Goal: Task Accomplishment & Management: Complete application form

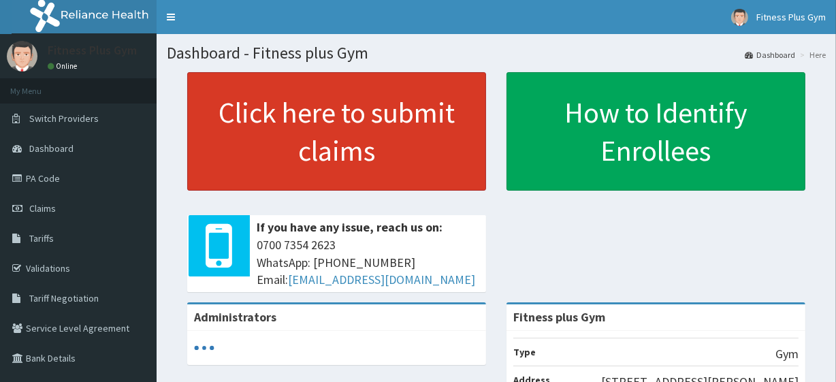
click at [353, 161] on link "Click here to submit claims" at bounding box center [336, 131] width 299 height 118
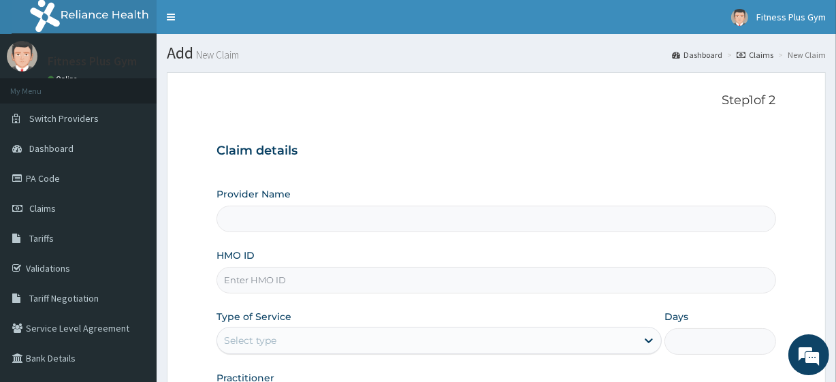
type input "Fitness plus Gym"
type input "1"
click at [265, 272] on input "HMO ID" at bounding box center [495, 280] width 559 height 27
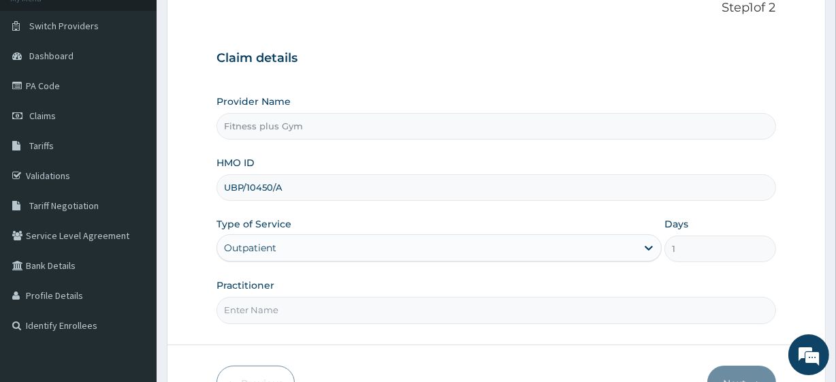
scroll to position [176, 0]
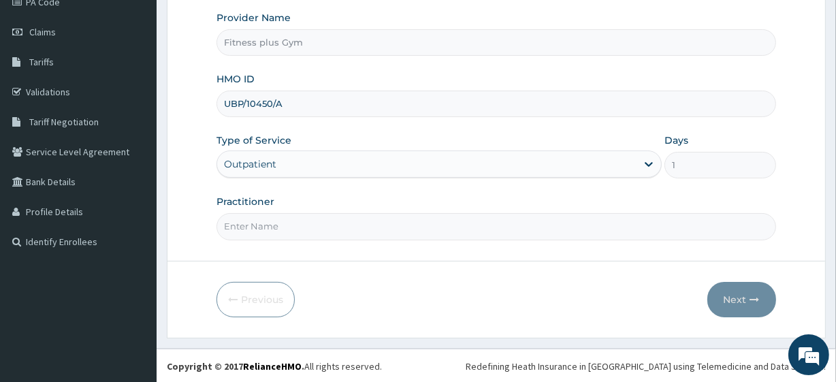
type input "UBP/10450/A"
click at [284, 236] on input "Practitioner" at bounding box center [495, 226] width 559 height 27
type input "fitnessplus"
click at [745, 296] on button "Next" at bounding box center [741, 299] width 69 height 35
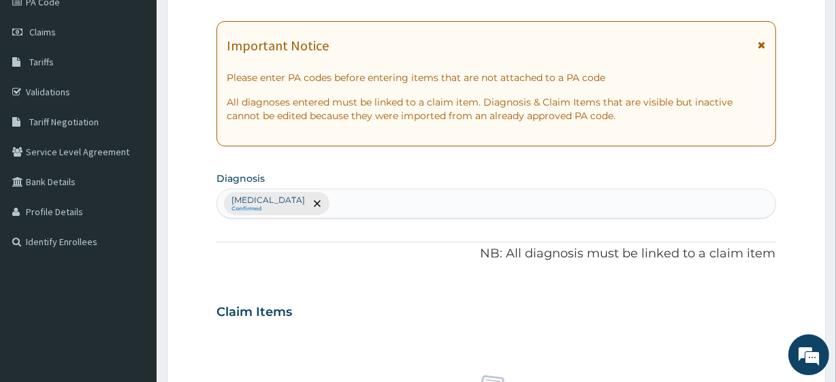
scroll to position [0, 0]
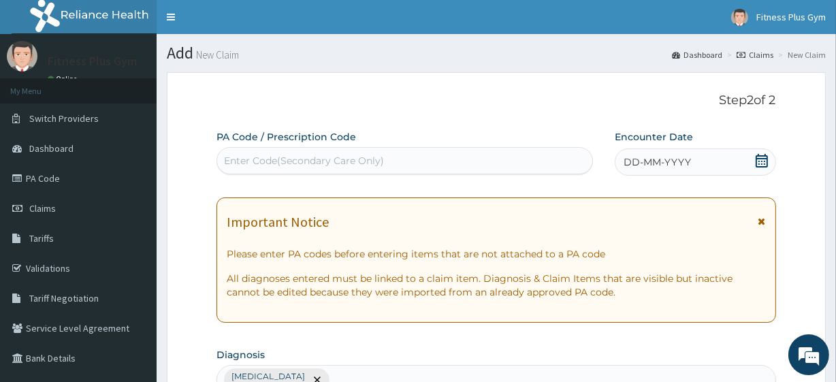
click at [371, 148] on div "Enter Code(Secondary Care Only)" at bounding box center [404, 160] width 376 height 27
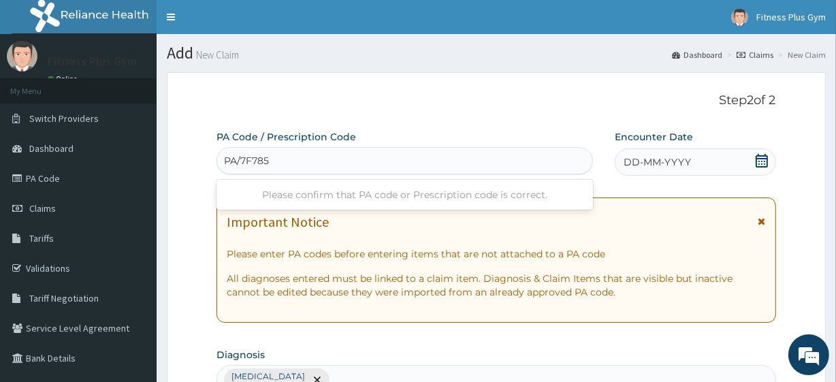
type input "PA/7F785C"
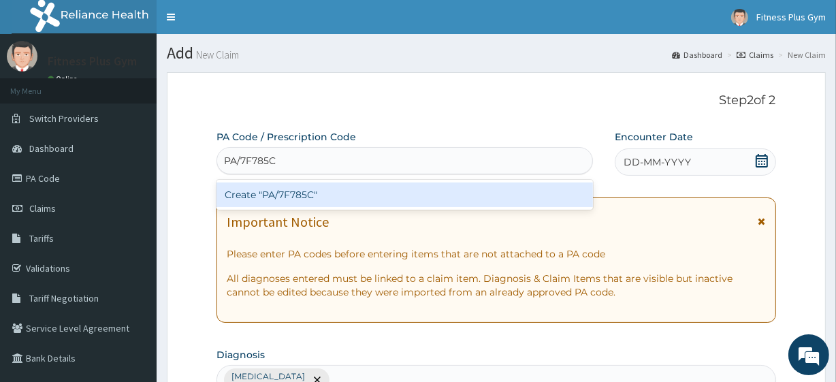
click at [384, 198] on div "Create "PA/7F785C"" at bounding box center [404, 194] width 376 height 24
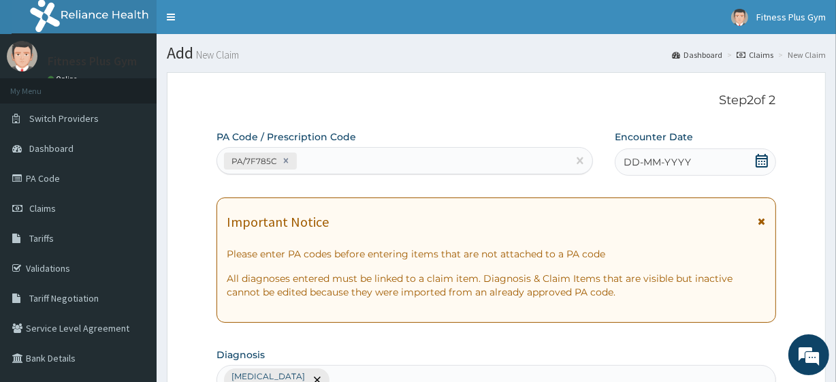
click at [668, 159] on span "DD-MM-YYYY" at bounding box center [656, 162] width 67 height 14
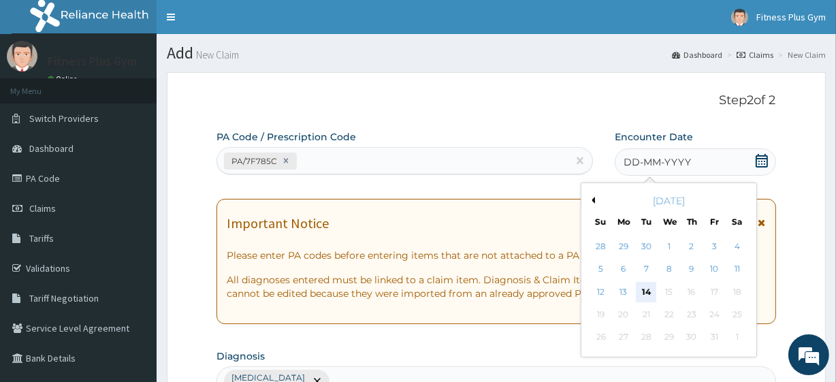
click at [650, 287] on div "14" at bounding box center [646, 292] width 20 height 20
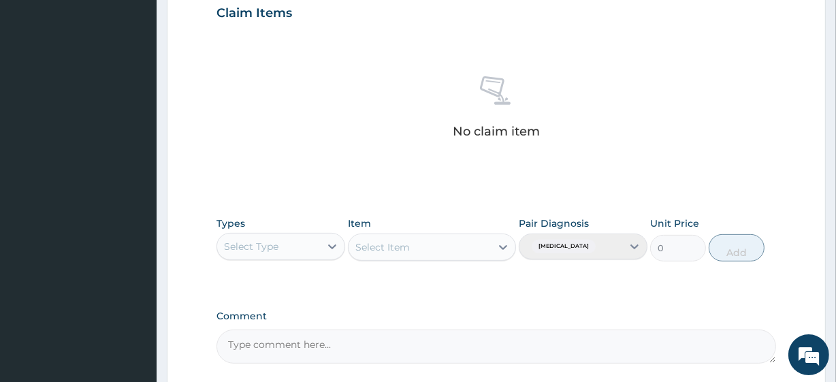
scroll to position [599, 0]
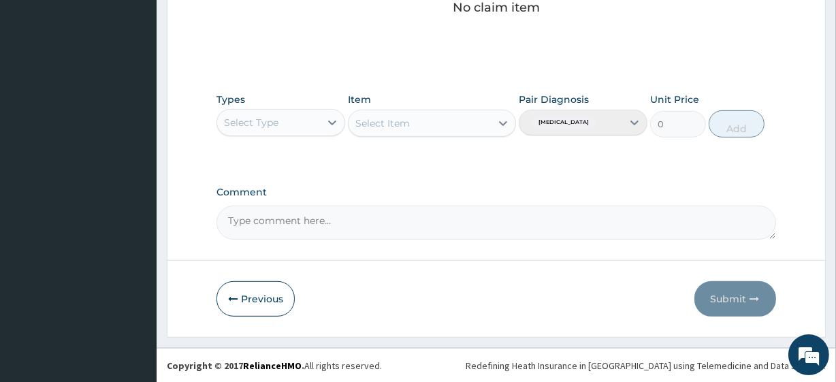
click at [289, 110] on div "Select Type" at bounding box center [280, 122] width 129 height 27
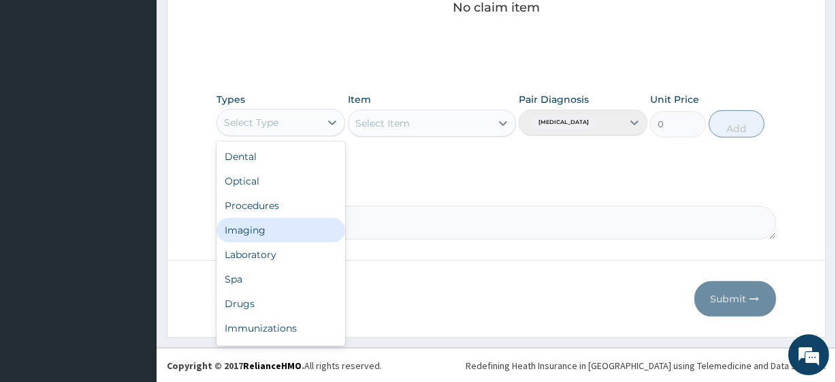
scroll to position [46, 0]
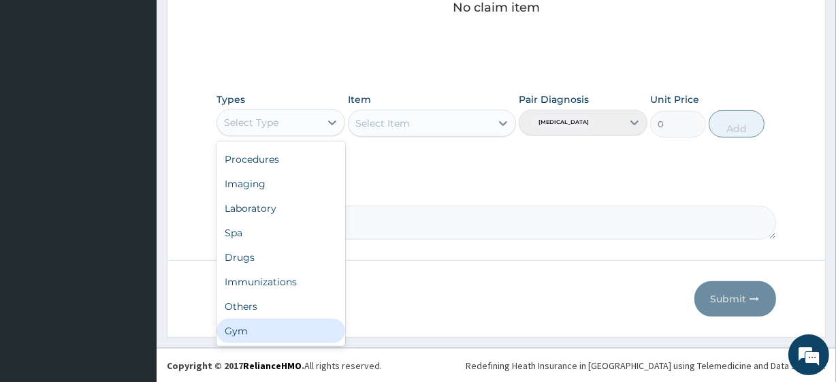
click at [265, 331] on div "Gym" at bounding box center [280, 330] width 129 height 24
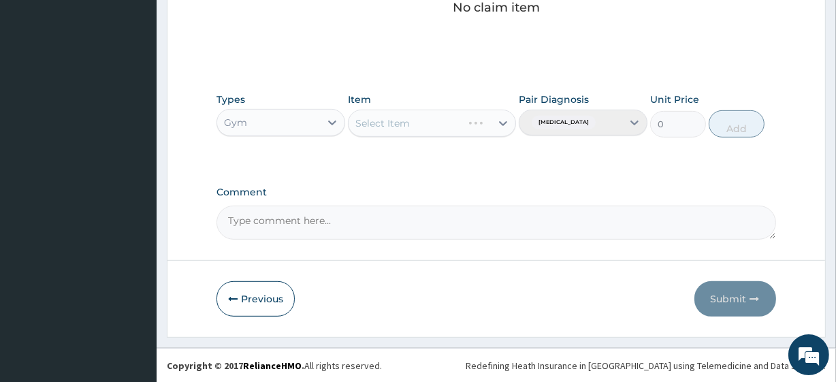
click at [426, 122] on div "Select Item" at bounding box center [431, 123] width 167 height 27
click at [442, 127] on div "Select Item" at bounding box center [419, 123] width 142 height 22
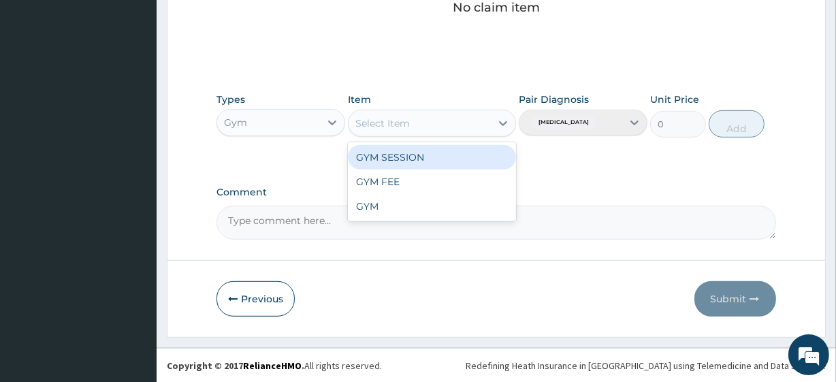
click at [431, 155] on div "GYM SESSION" at bounding box center [431, 157] width 167 height 24
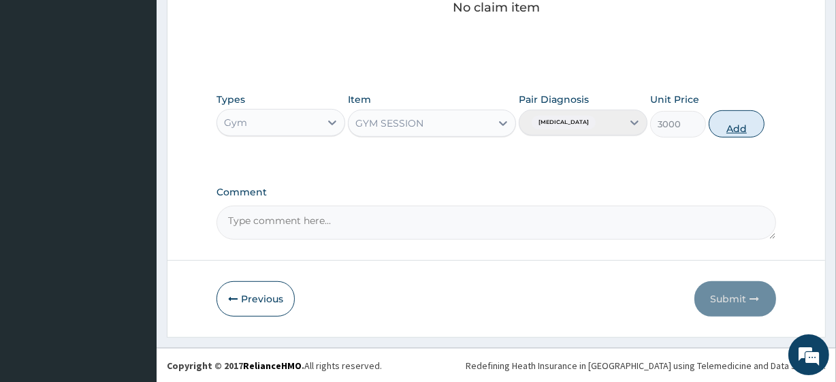
click at [724, 129] on button "Add" at bounding box center [736, 123] width 56 height 27
type input "0"
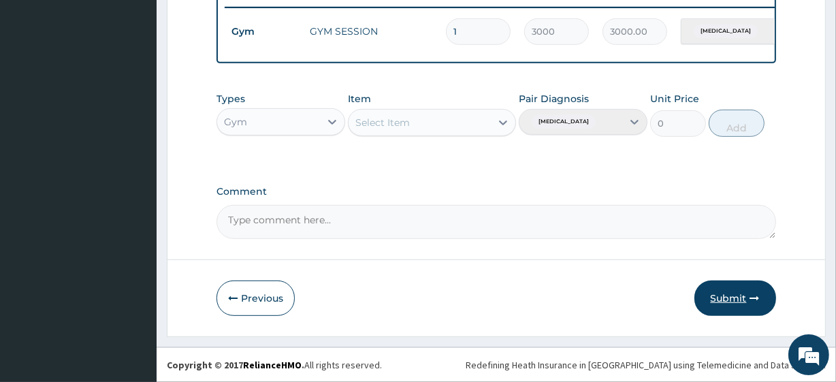
click at [725, 301] on button "Submit" at bounding box center [735, 297] width 82 height 35
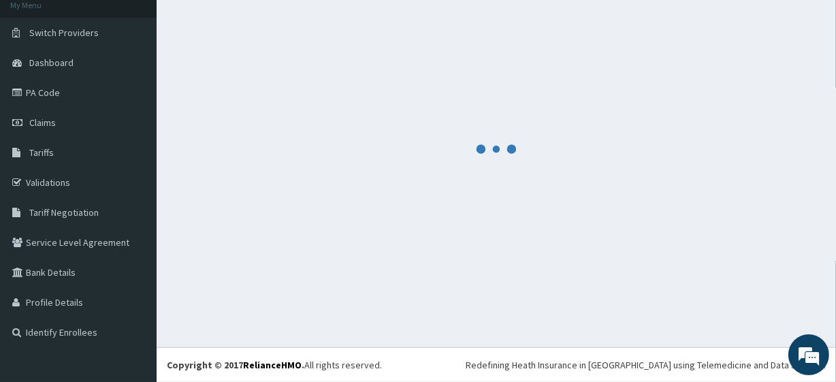
scroll to position [543, 0]
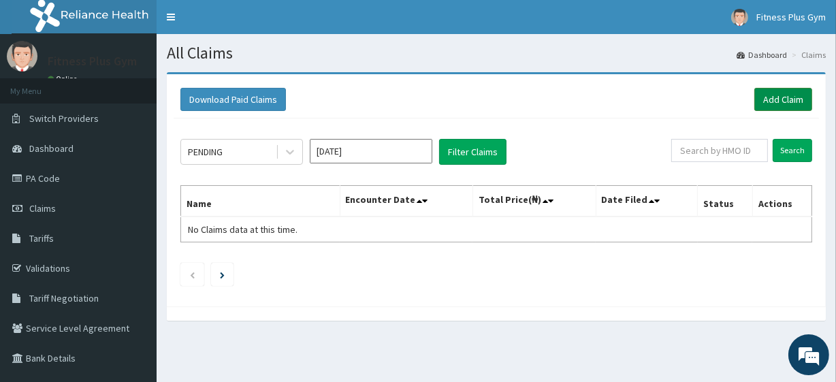
click at [783, 93] on link "Add Claim" at bounding box center [783, 99] width 58 height 23
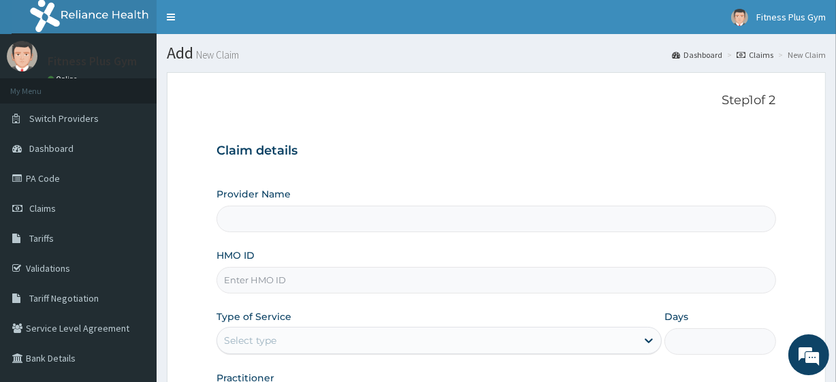
type input "Fitness plus Gym"
type input "1"
click at [238, 279] on input "HMO ID" at bounding box center [495, 280] width 559 height 27
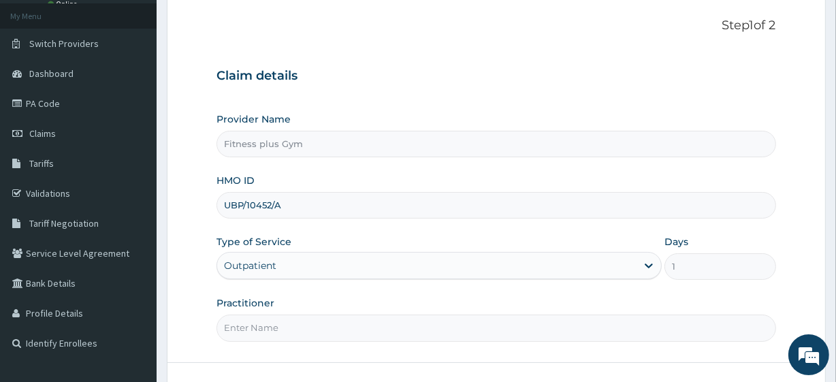
scroll to position [176, 0]
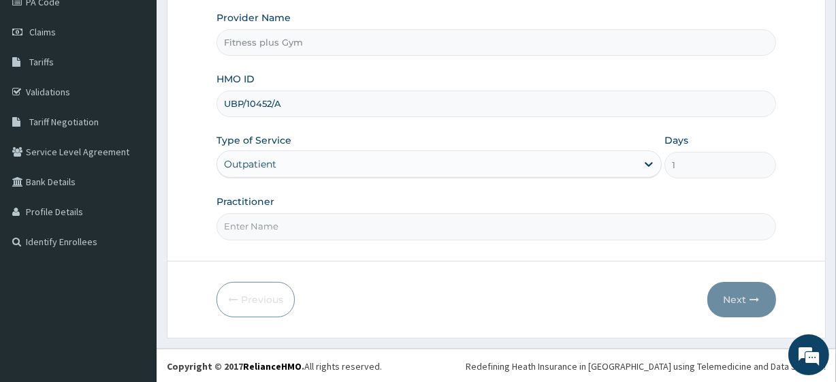
type input "UBP/10452/A"
click at [244, 225] on input "Practitioner" at bounding box center [495, 226] width 559 height 27
type input "fitnessplus"
click at [752, 299] on icon "button" at bounding box center [755, 300] width 10 height 10
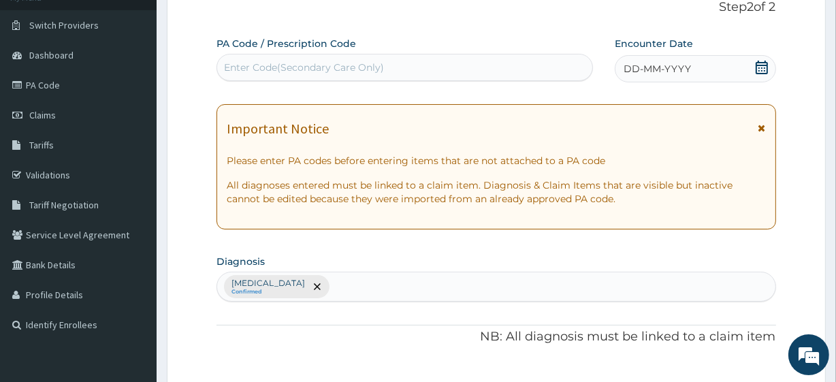
scroll to position [0, 0]
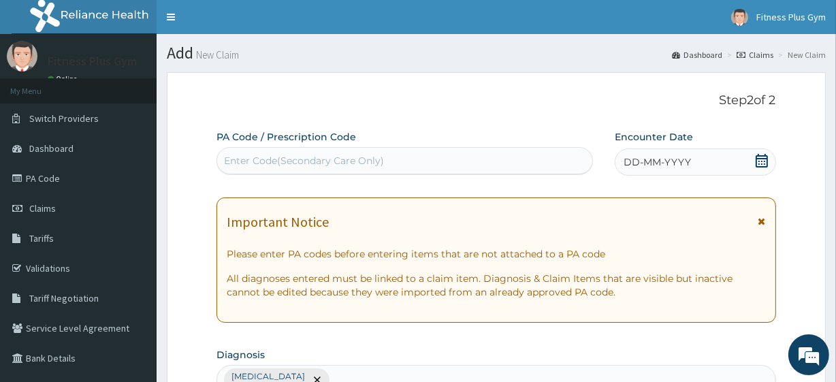
click at [312, 157] on div "Enter Code(Secondary Care Only)" at bounding box center [304, 161] width 160 height 14
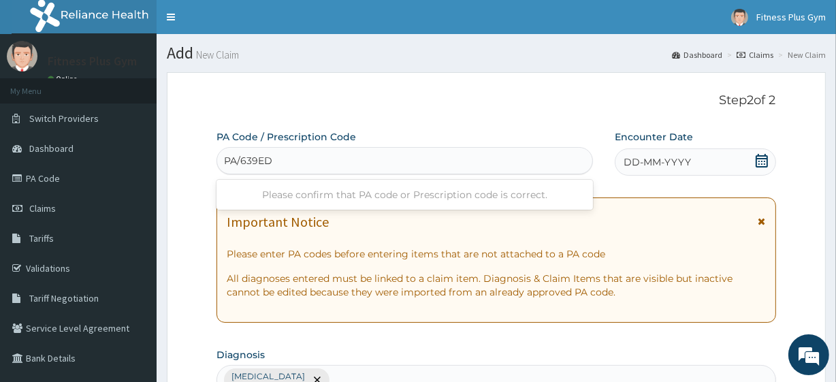
type input "PA/639EDP"
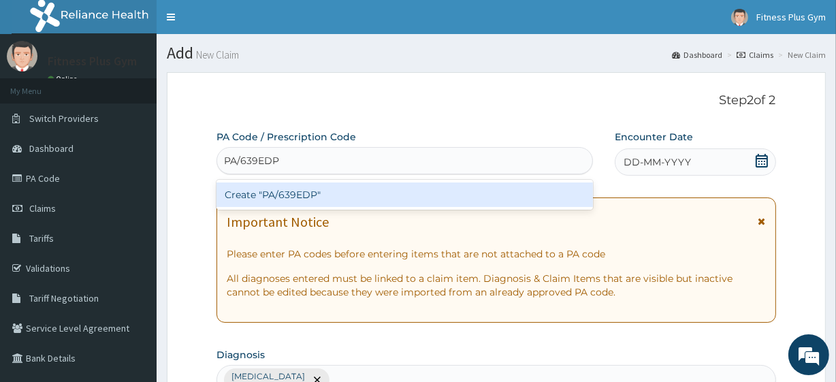
click at [292, 191] on div "Create "PA/639EDP"" at bounding box center [404, 194] width 376 height 24
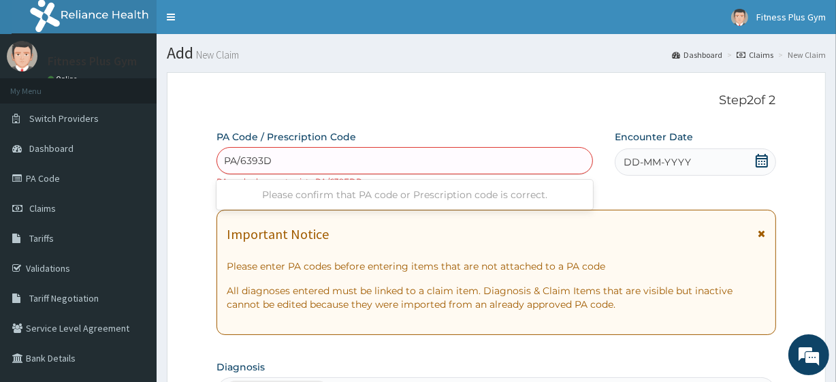
type input "PA/6393D9"
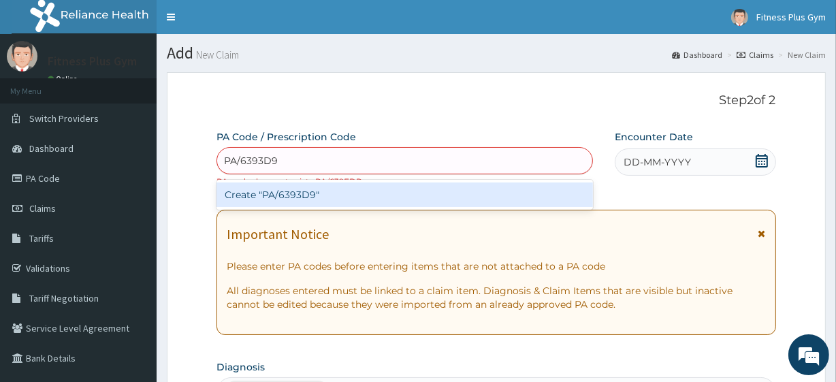
click at [327, 188] on div "Create "PA/6393D9"" at bounding box center [404, 194] width 376 height 24
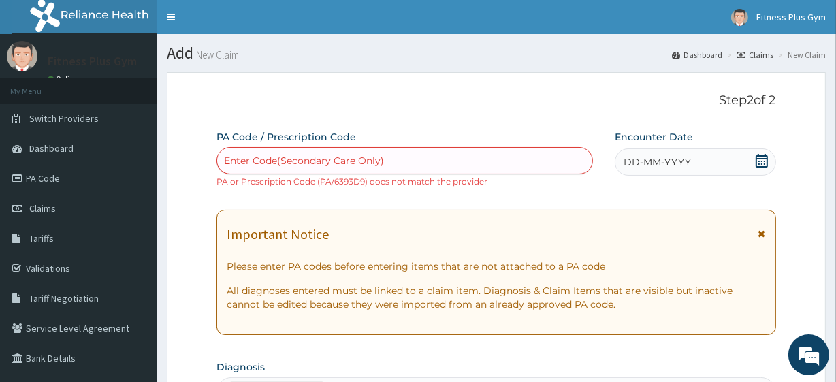
click at [360, 167] on div "Enter Code(Secondary Care Only)" at bounding box center [404, 161] width 374 height 22
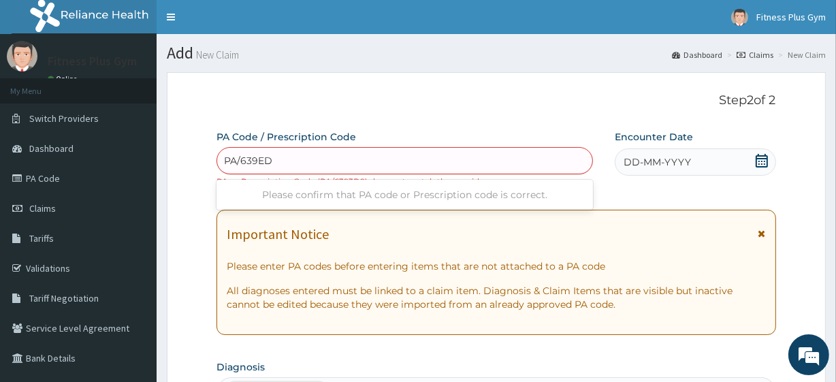
type input "PA/639ED9"
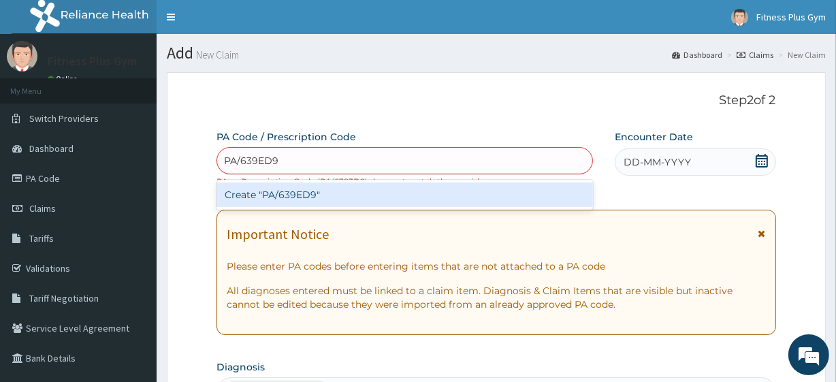
click at [337, 203] on div "Create "PA/639ED9"" at bounding box center [404, 194] width 376 height 24
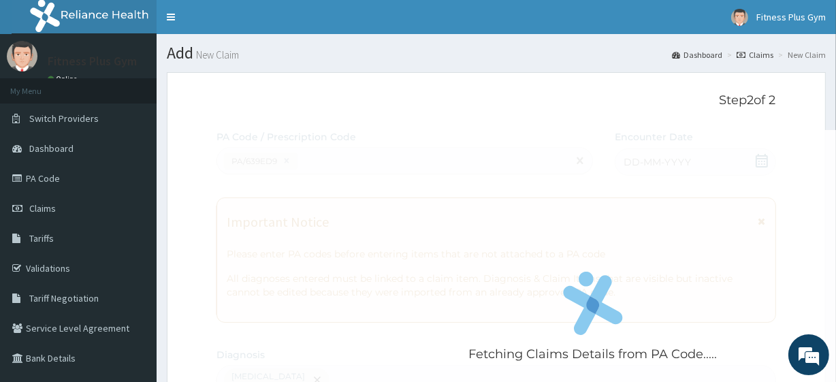
click at [674, 162] on div "Fetching Claims Details from PA Code....." at bounding box center [592, 321] width 752 height 382
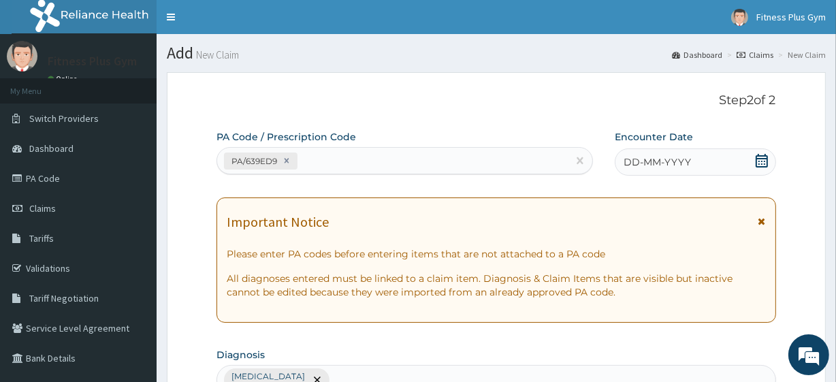
click at [666, 163] on span "DD-MM-YYYY" at bounding box center [656, 162] width 67 height 14
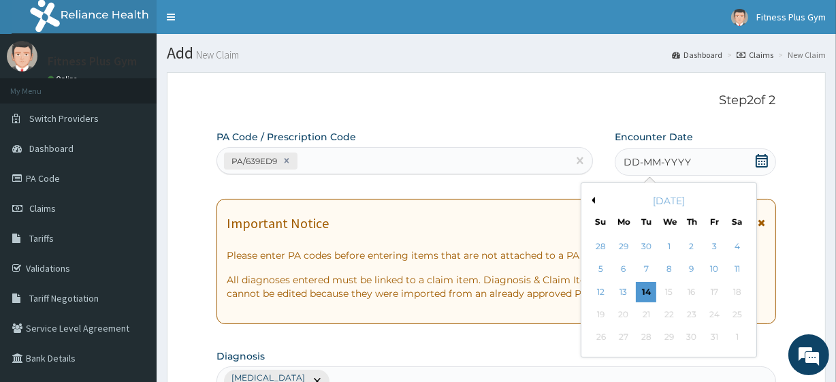
click at [646, 289] on div "14" at bounding box center [646, 292] width 20 height 20
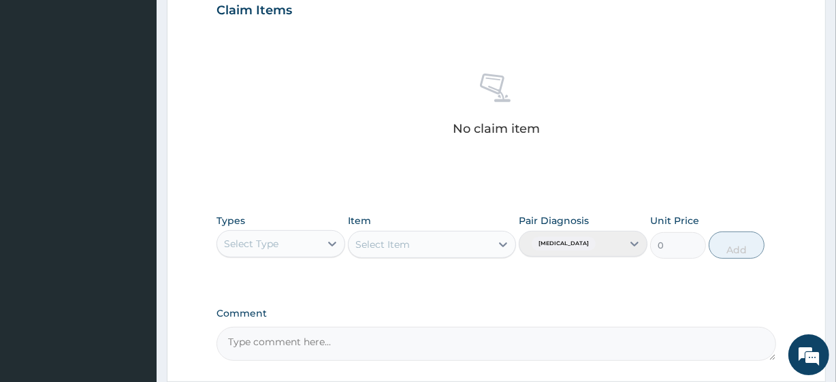
scroll to position [599, 0]
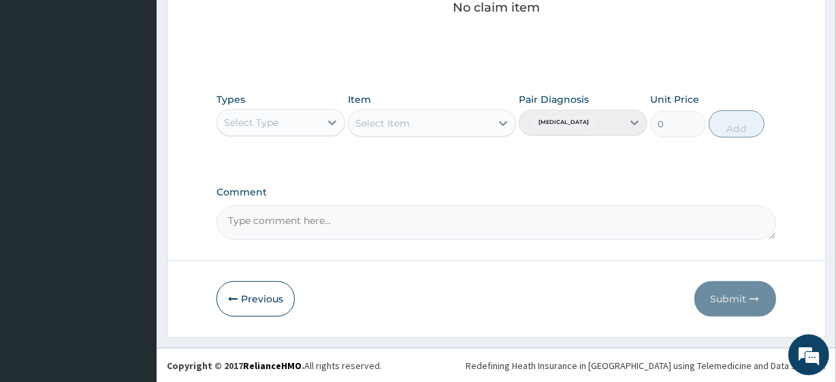
click at [292, 122] on div "Select Type" at bounding box center [268, 123] width 103 height 22
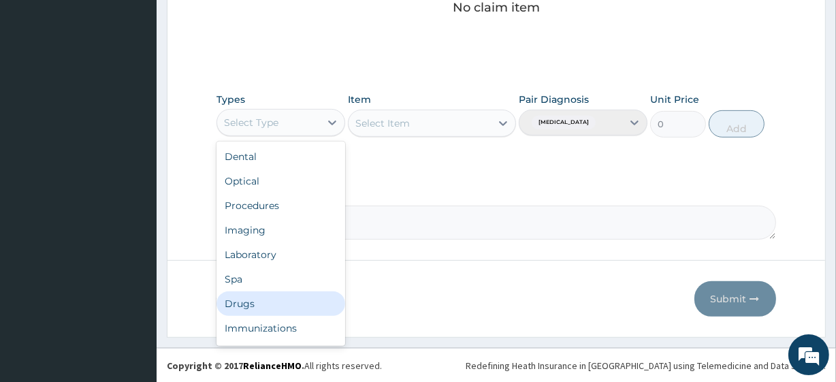
scroll to position [46, 0]
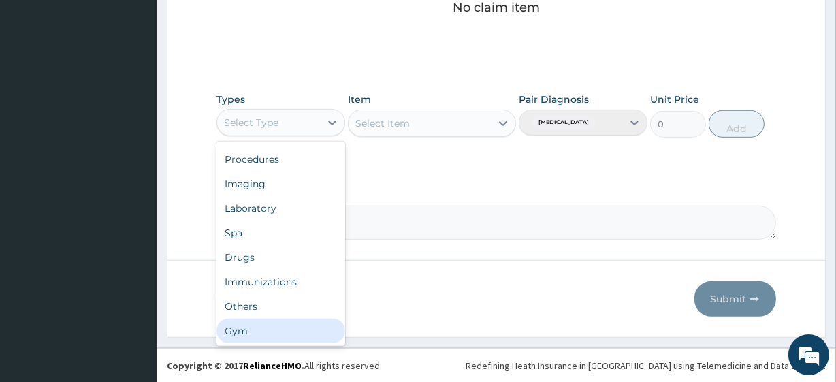
drag, startPoint x: 245, startPoint y: 337, endPoint x: 259, endPoint y: 300, distance: 39.2
click at [245, 335] on div "Gym" at bounding box center [280, 330] width 129 height 24
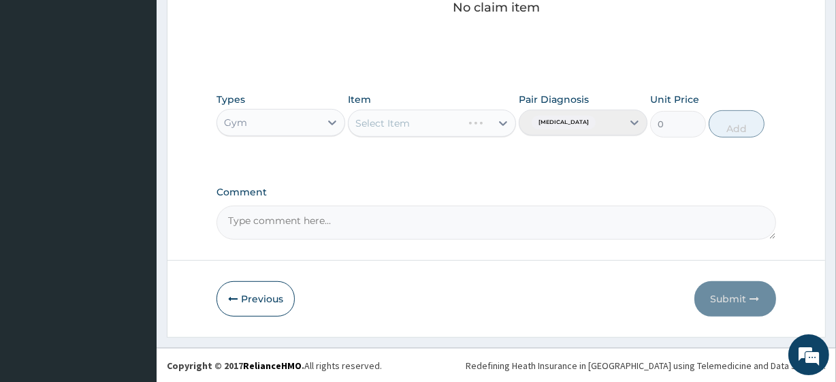
click at [429, 93] on div "Item Select Item" at bounding box center [431, 115] width 167 height 45
click at [429, 119] on div "Select Item" at bounding box center [431, 123] width 167 height 27
click at [428, 124] on div "Select Item" at bounding box center [419, 123] width 142 height 22
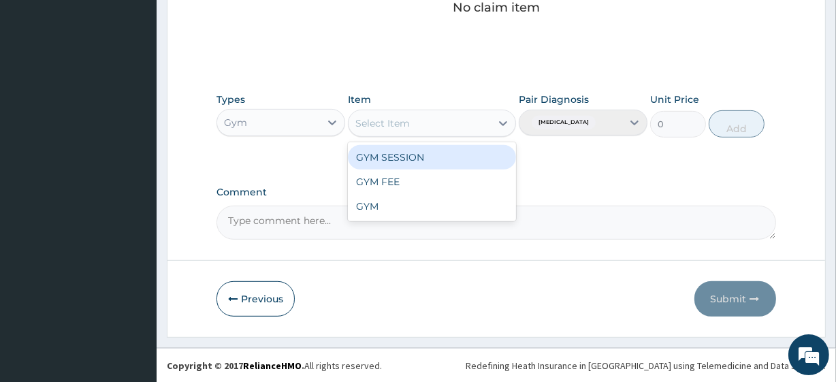
click at [414, 164] on div "GYM SESSION" at bounding box center [431, 157] width 167 height 24
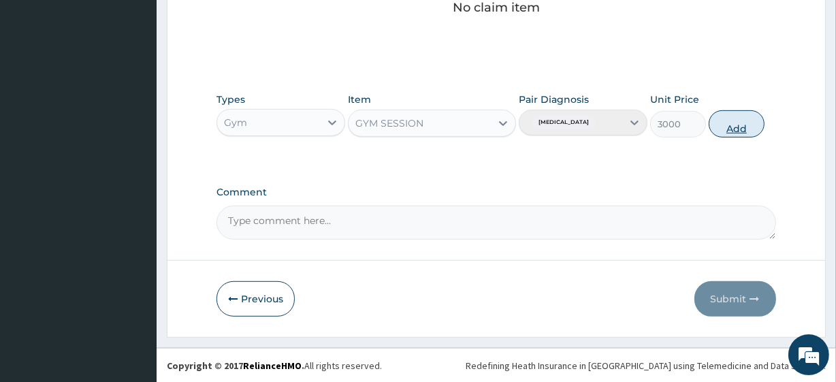
click at [747, 129] on button "Add" at bounding box center [736, 123] width 56 height 27
type input "0"
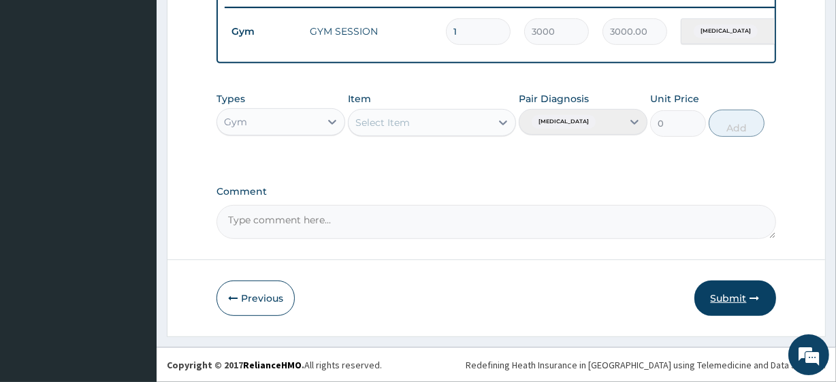
click at [729, 291] on button "Submit" at bounding box center [735, 297] width 82 height 35
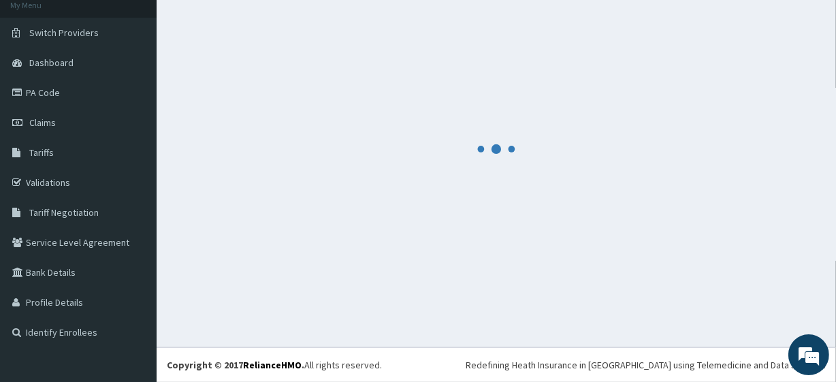
scroll to position [86, 0]
